Goal: Information Seeking & Learning: Find specific fact

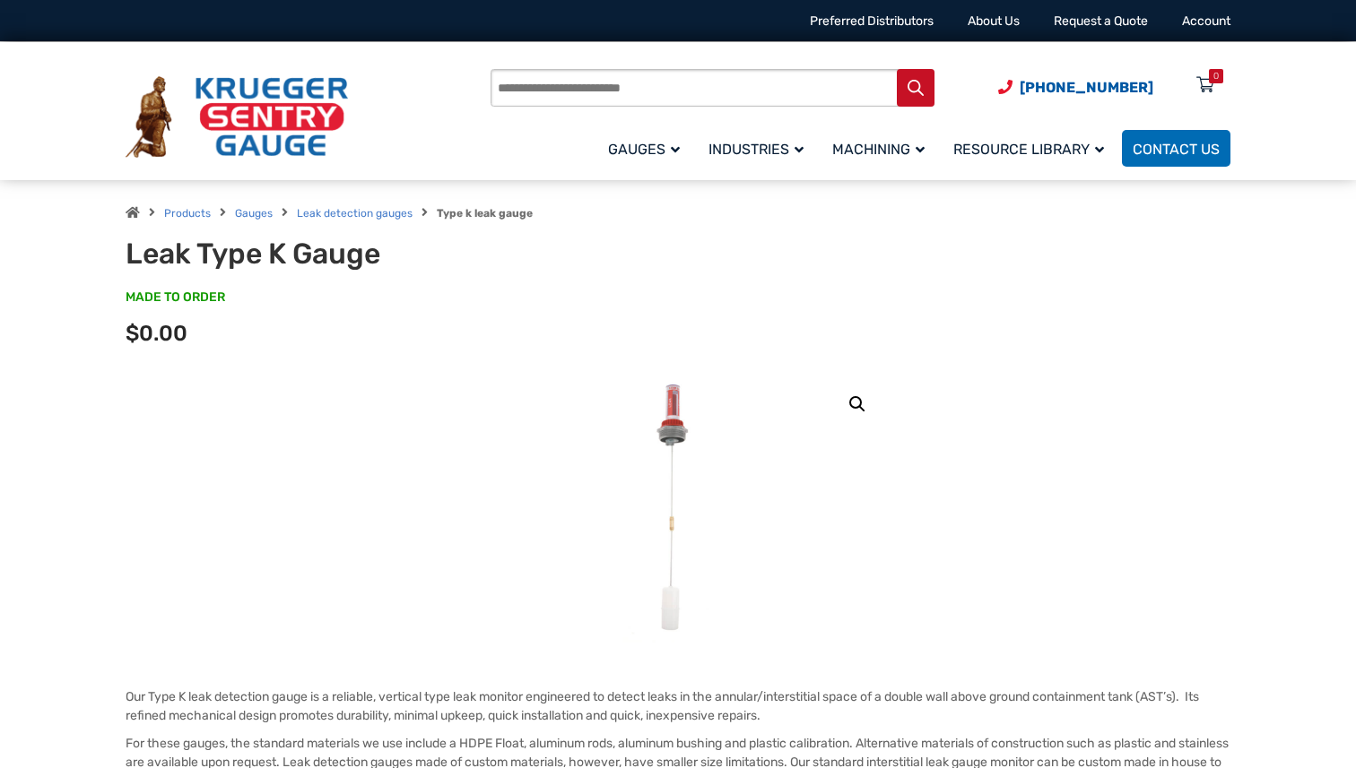
click at [281, 261] on h1 "Leak Type K Gauge" at bounding box center [347, 254] width 442 height 34
copy h1 "Leak Type K Gauge"
click at [282, 257] on h1 "Leak Type K Gauge" at bounding box center [347, 254] width 442 height 34
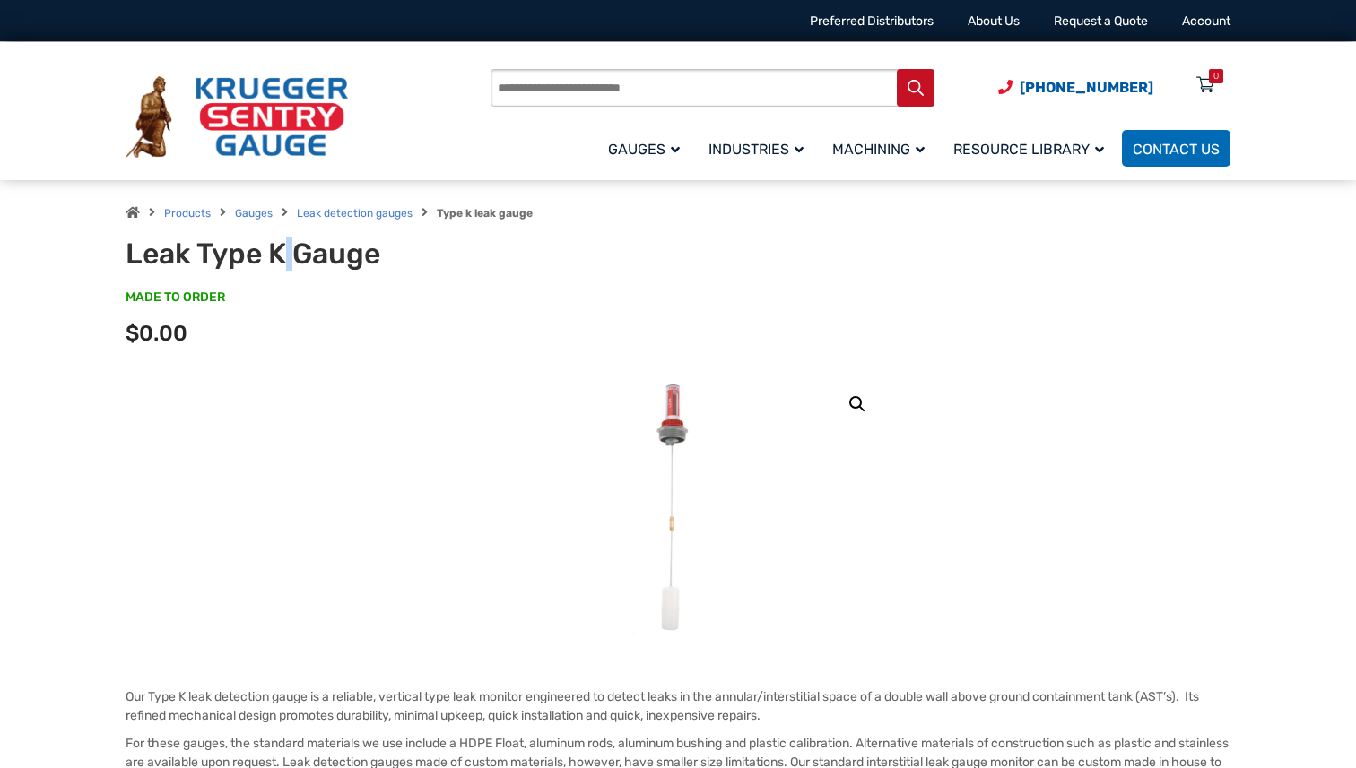
click at [282, 257] on h1 "Leak Type K Gauge" at bounding box center [347, 254] width 442 height 34
copy h1 "Leak Type K Gauge"
